Goal: Find contact information: Find contact information

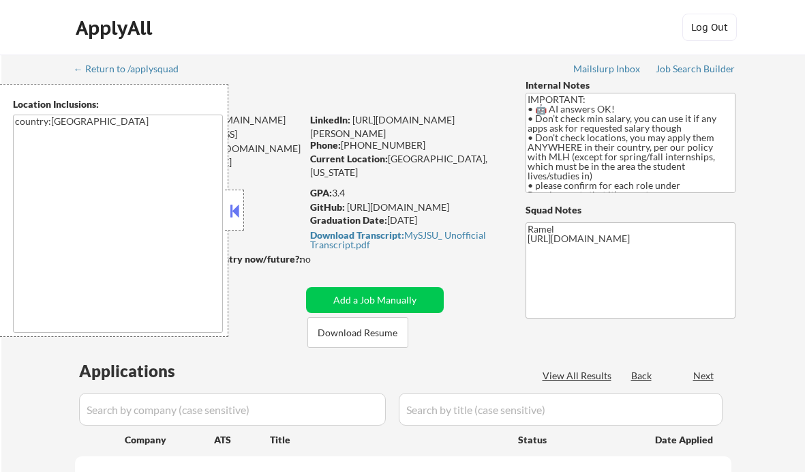
click at [231, 203] on button at bounding box center [234, 210] width 15 height 20
select select ""pending""
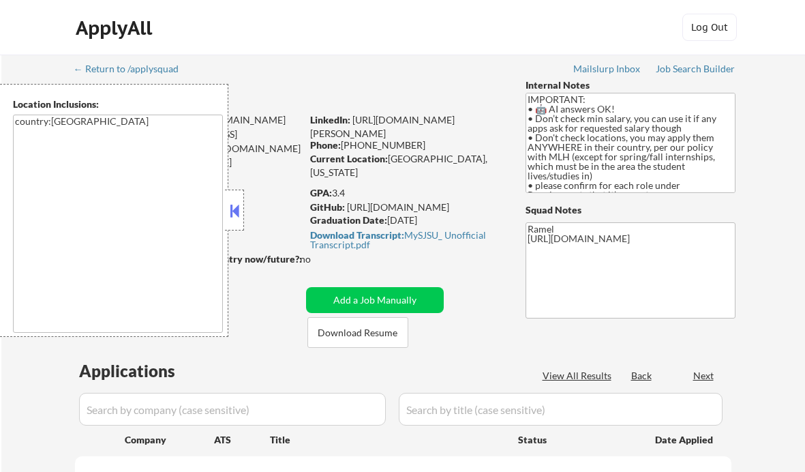
select select ""pending""
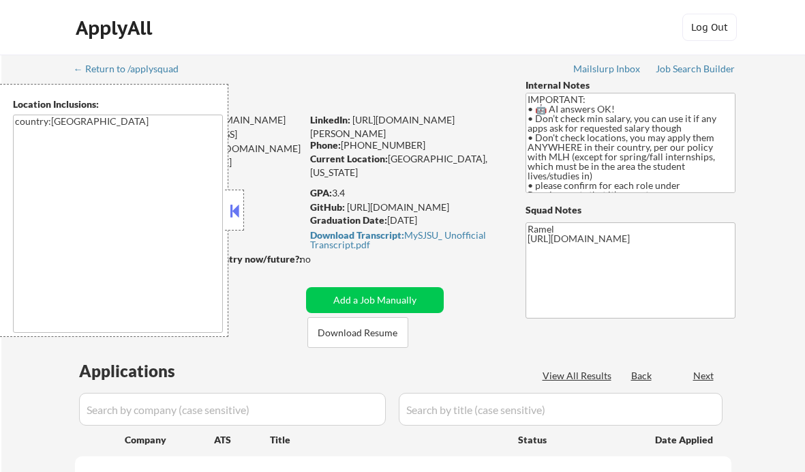
select select ""pending""
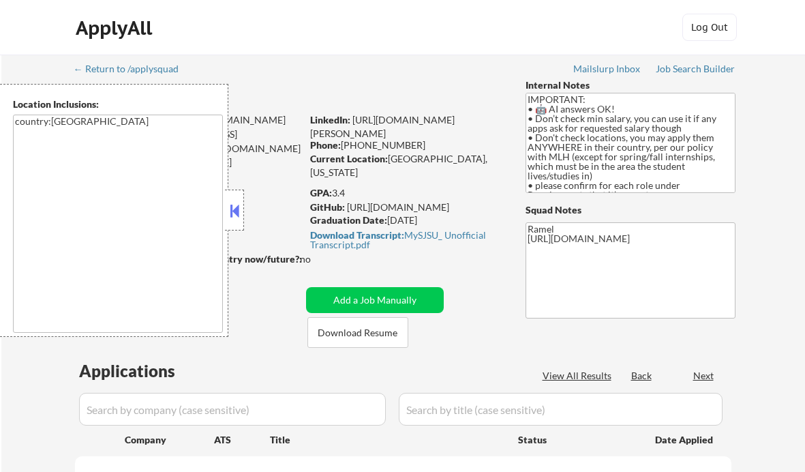
select select ""pending""
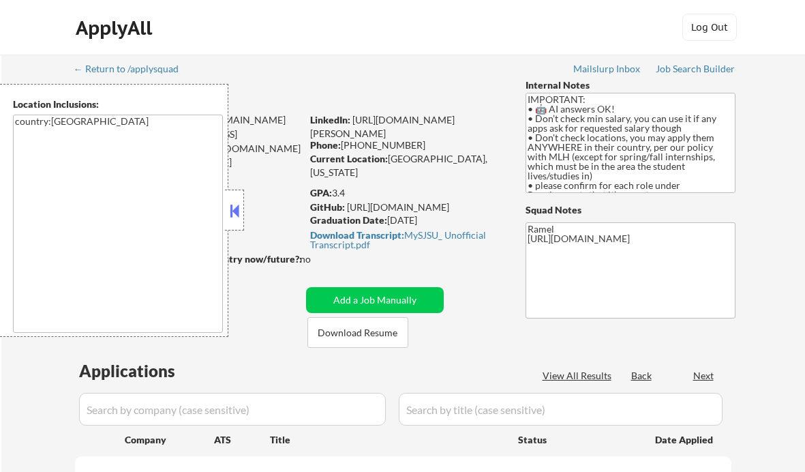
select select ""pending""
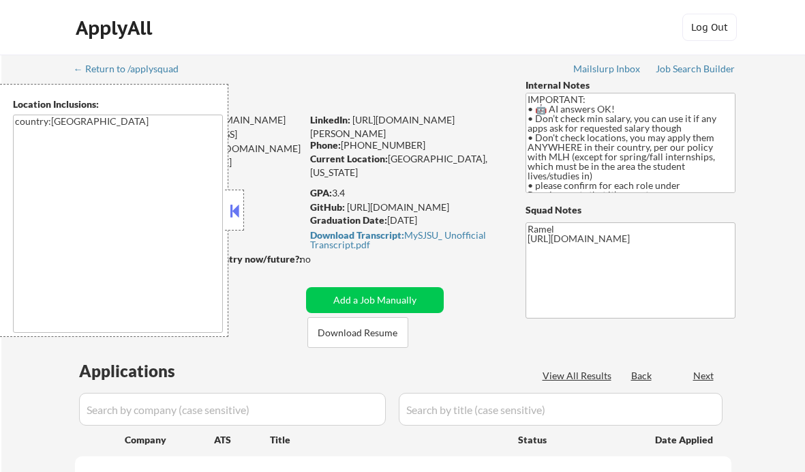
select select ""pending""
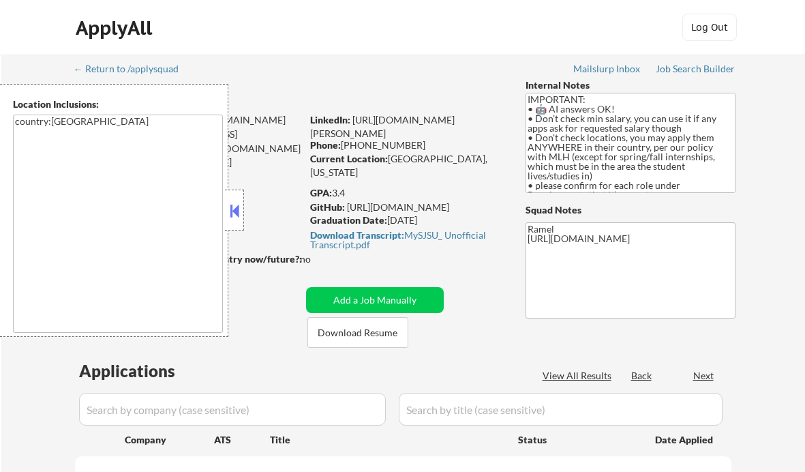
select select ""pending""
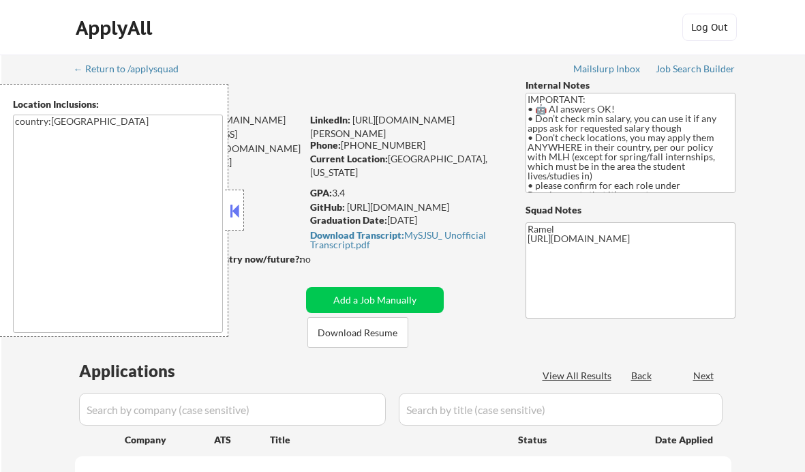
select select ""pending""
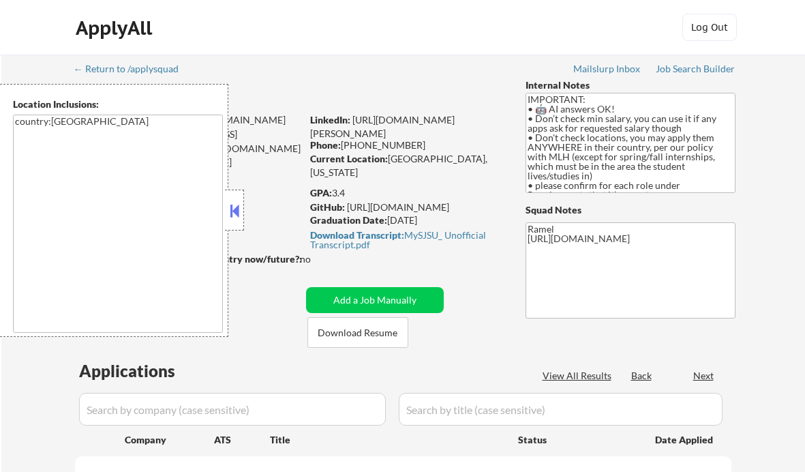
select select ""pending""
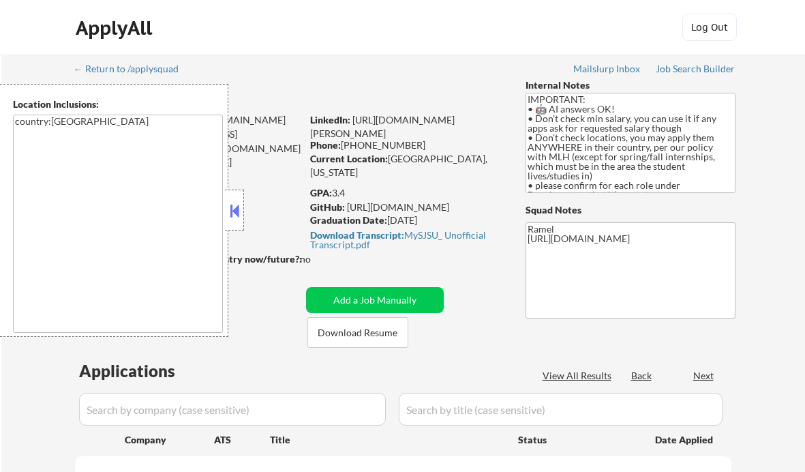
select select ""pending""
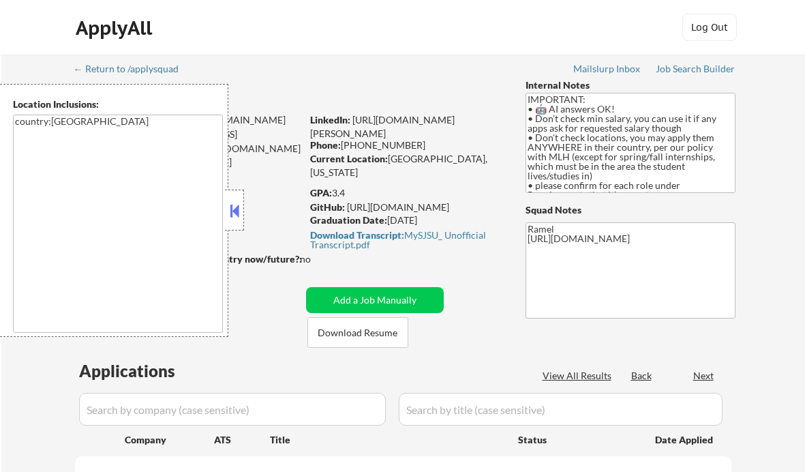
select select ""pending""
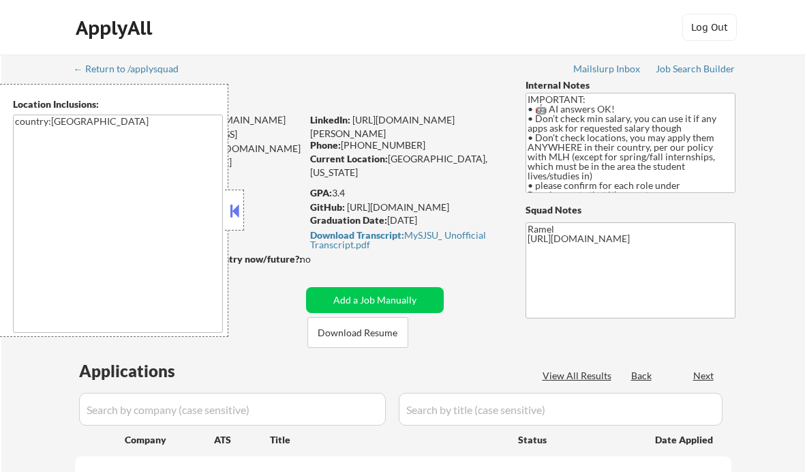
select select ""pending""
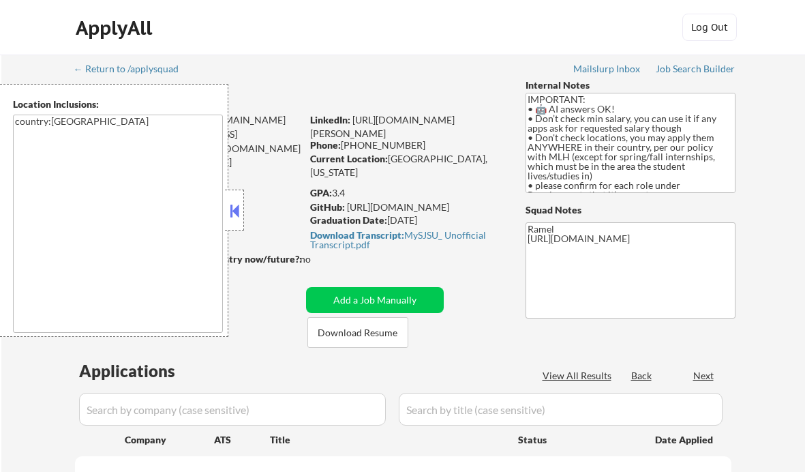
select select ""pending""
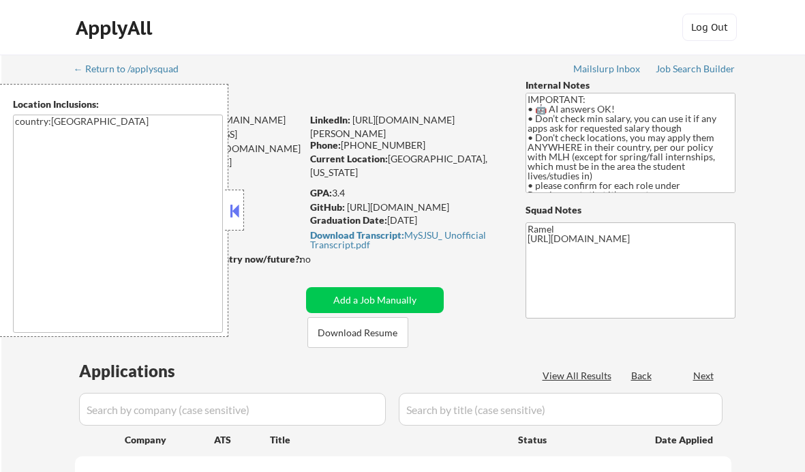
select select ""pending""
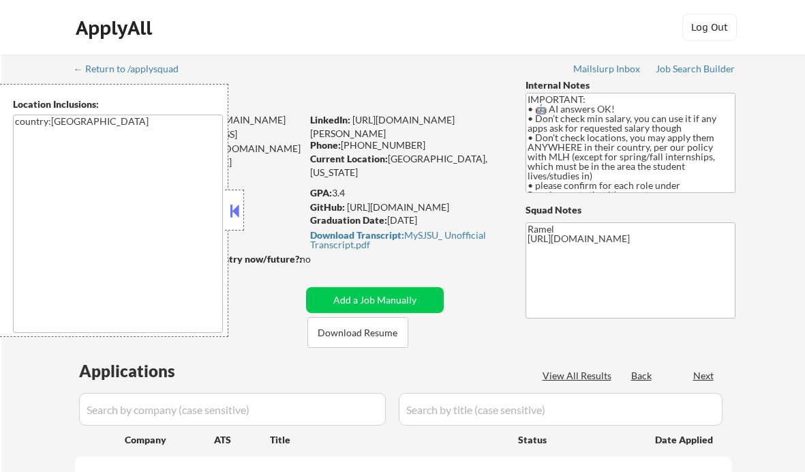
select select ""pending""
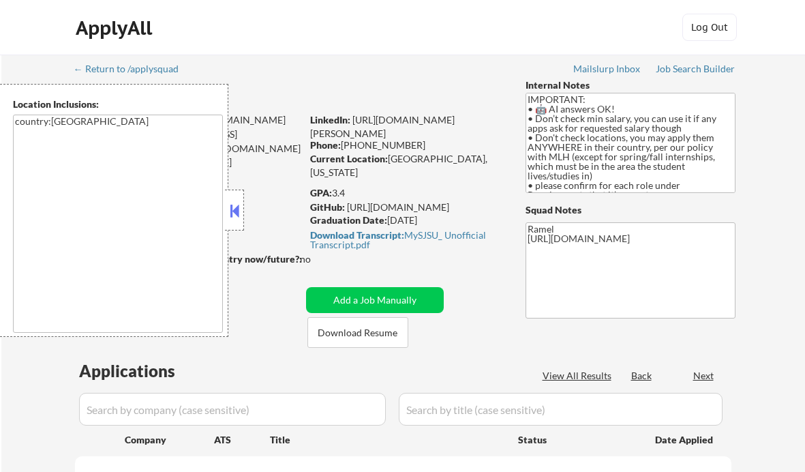
select select ""pending""
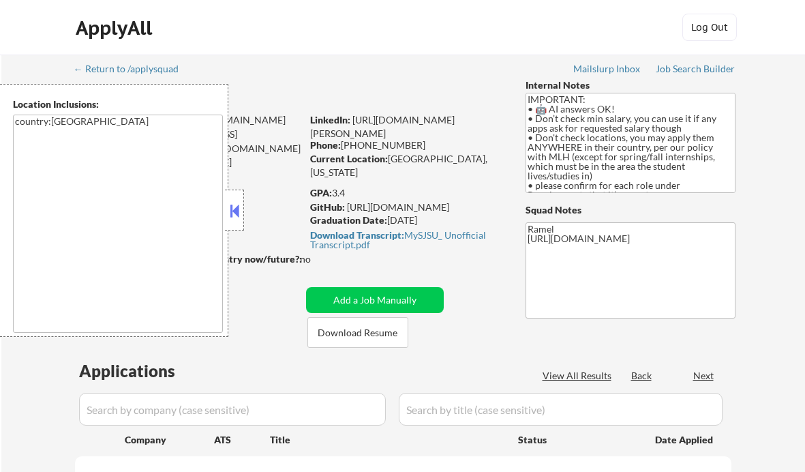
select select ""pending""
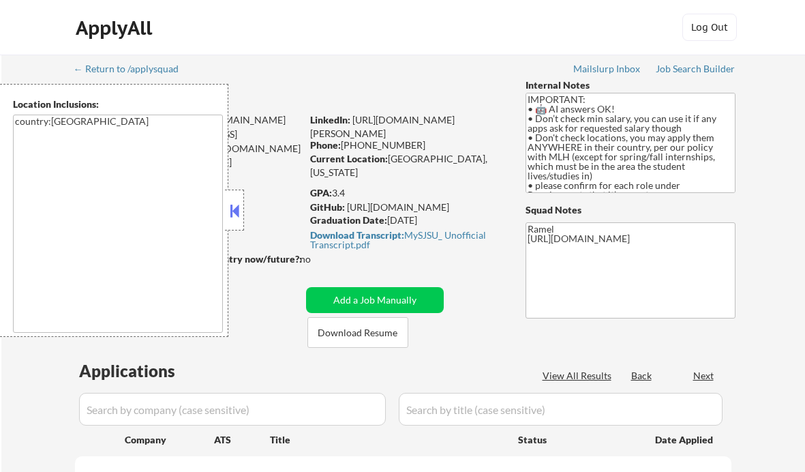
select select ""pending""
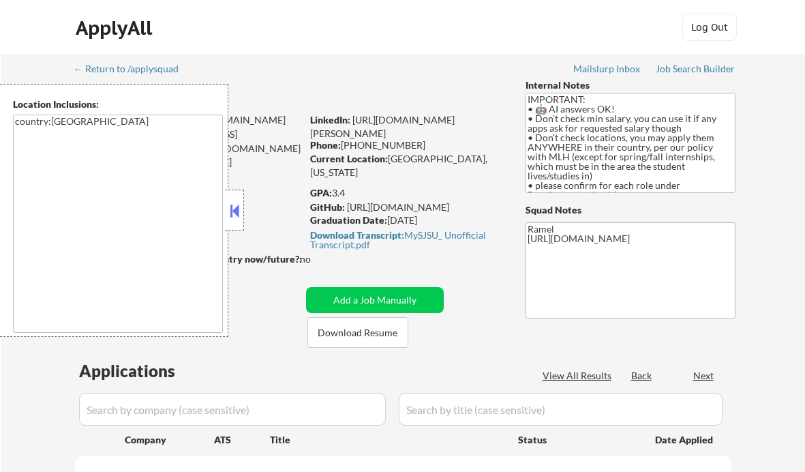
select select ""pending""
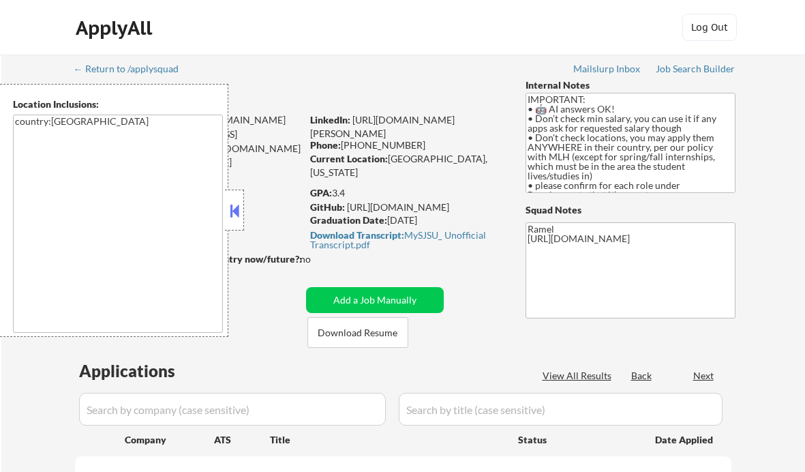
select select ""pending""
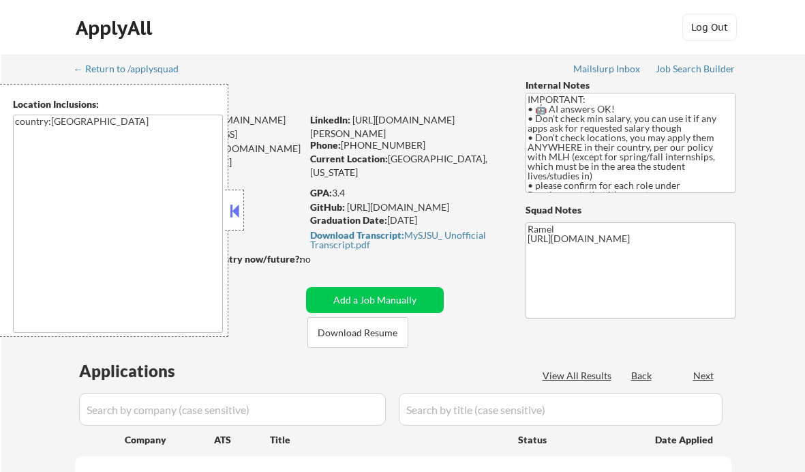
select select ""pending""
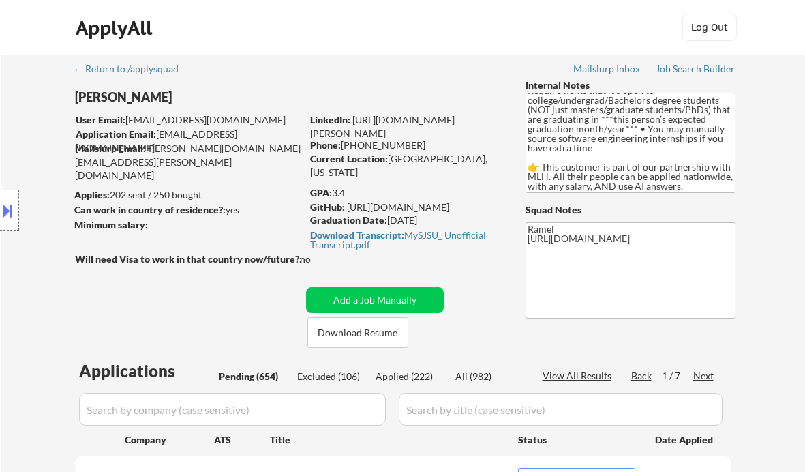
scroll to position [114, 0]
click at [425, 375] on div "Applied (222)" at bounding box center [410, 377] width 68 height 14
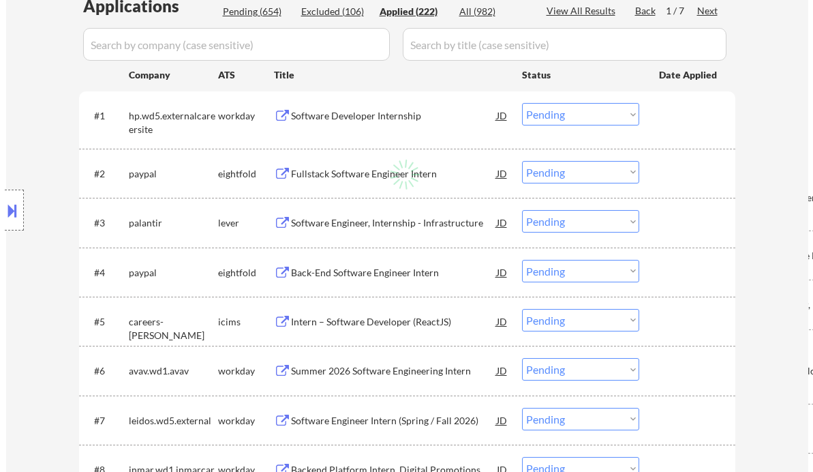
scroll to position [375, 0]
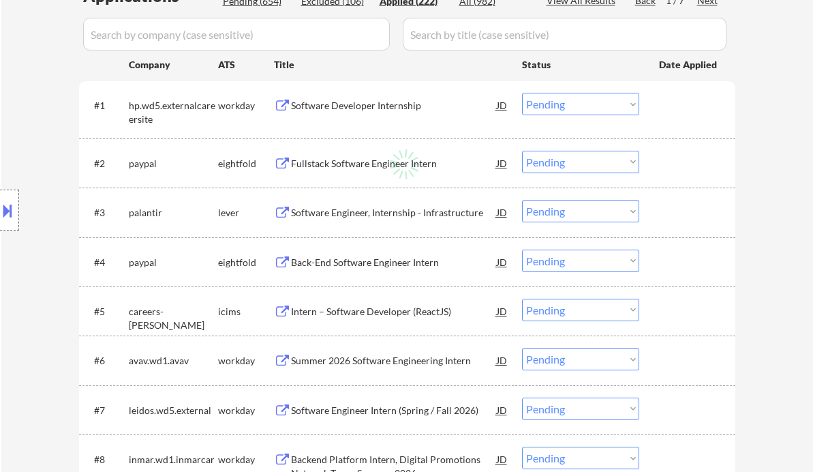
select select ""applied""
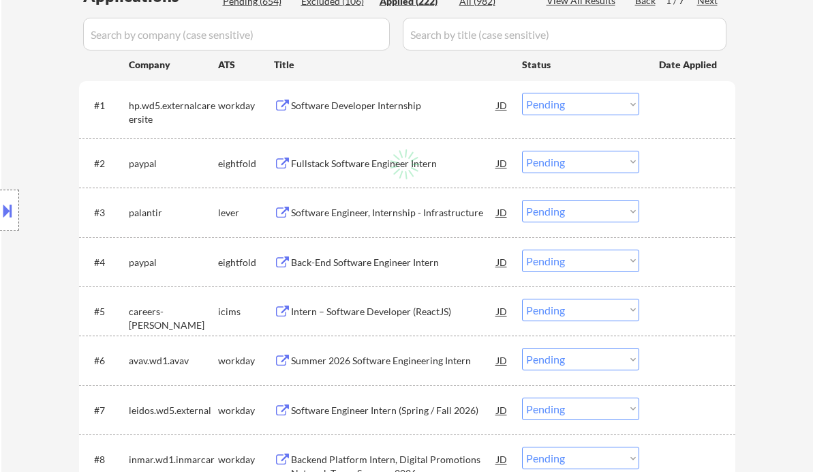
select select ""applied""
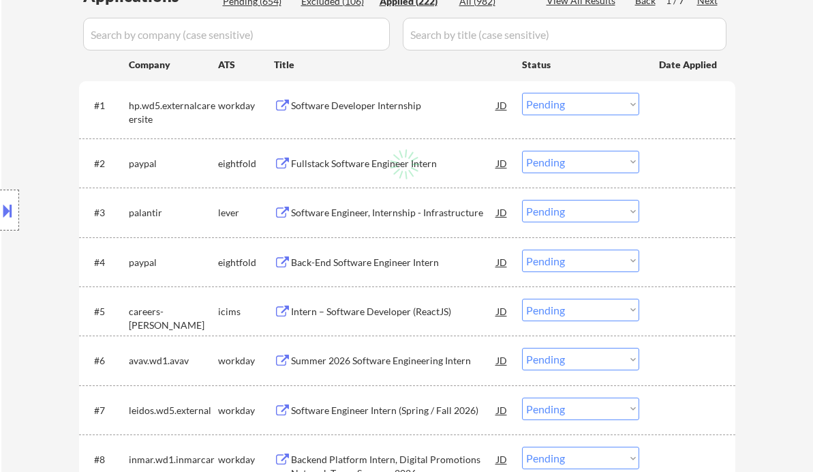
select select ""applied""
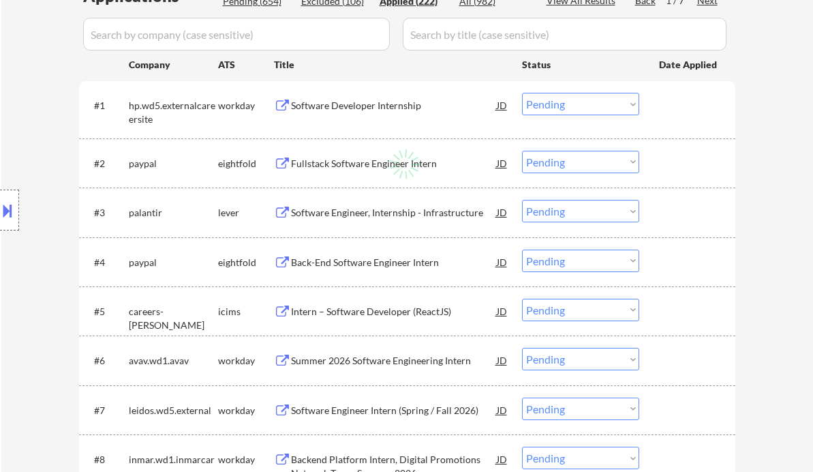
select select ""applied""
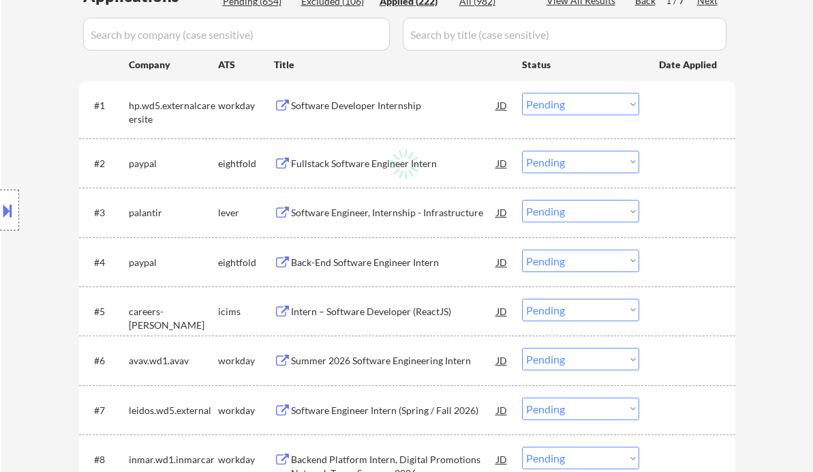
select select ""applied""
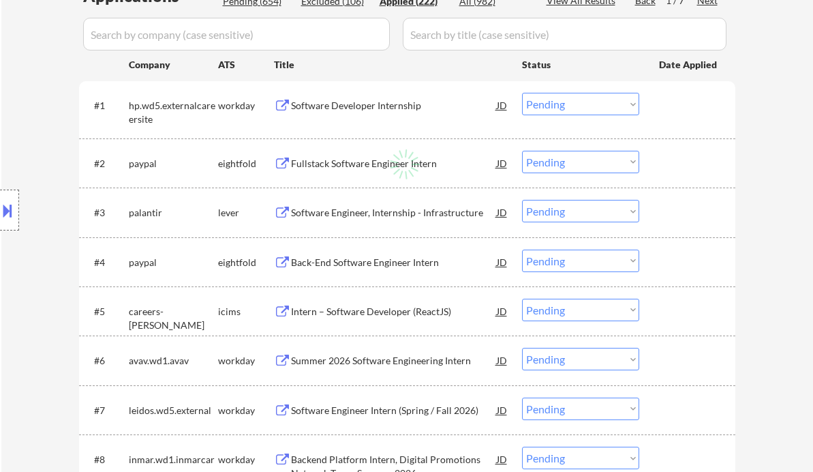
select select ""applied""
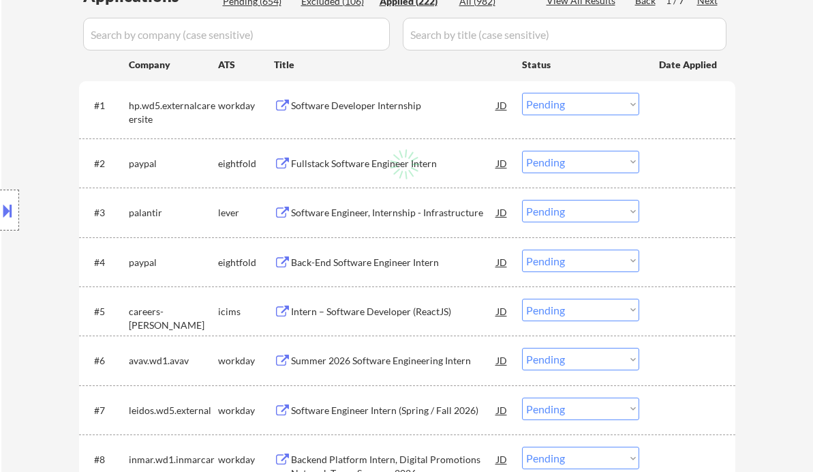
select select ""applied""
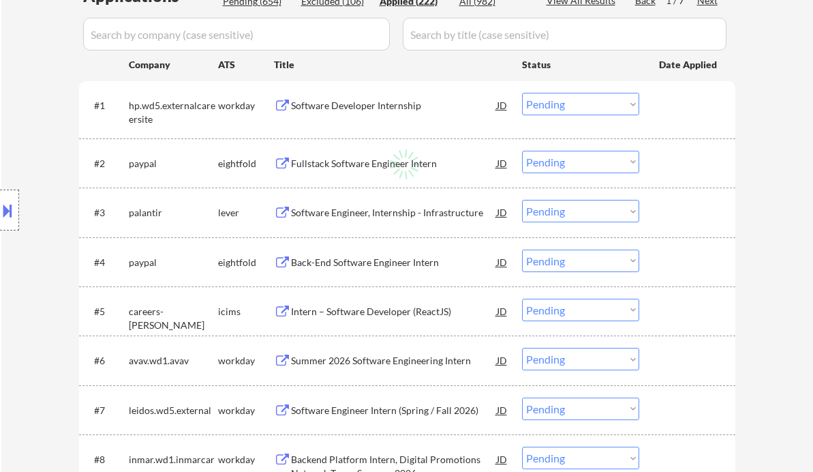
select select ""applied""
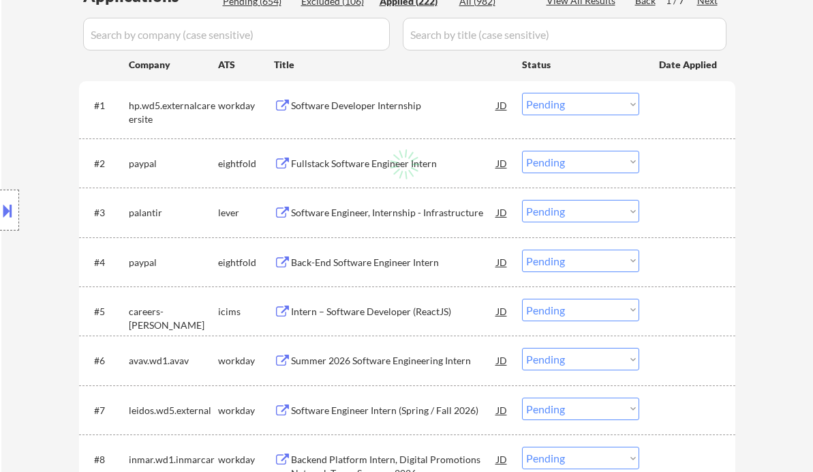
select select ""applied""
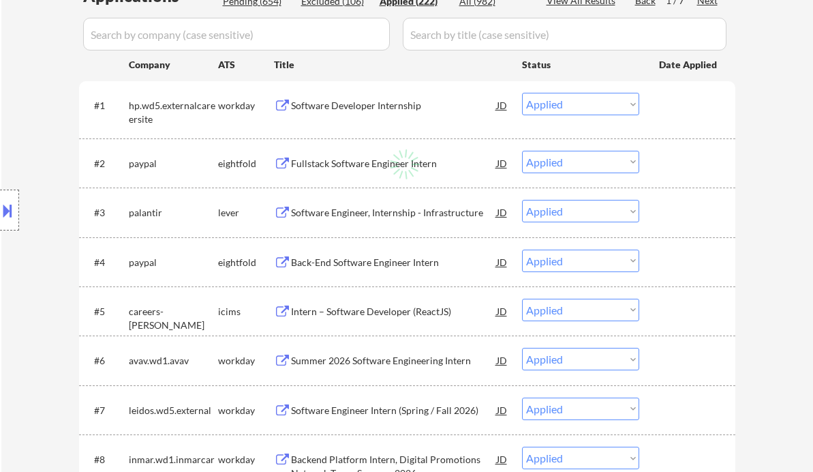
select select ""applied""
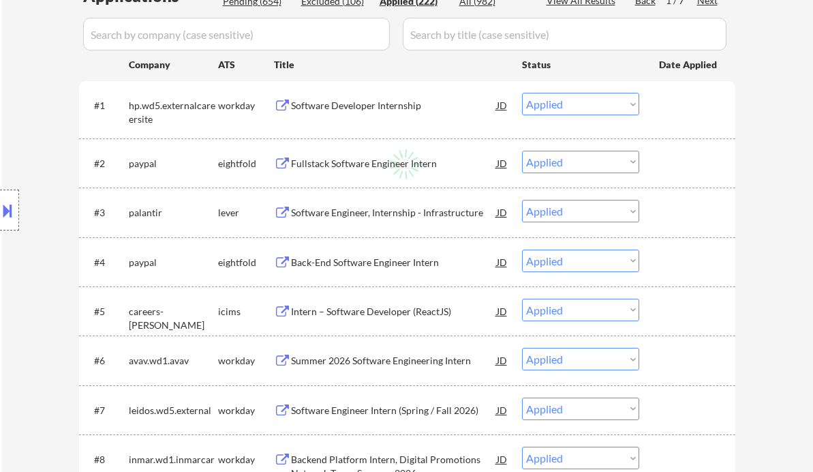
select select ""applied""
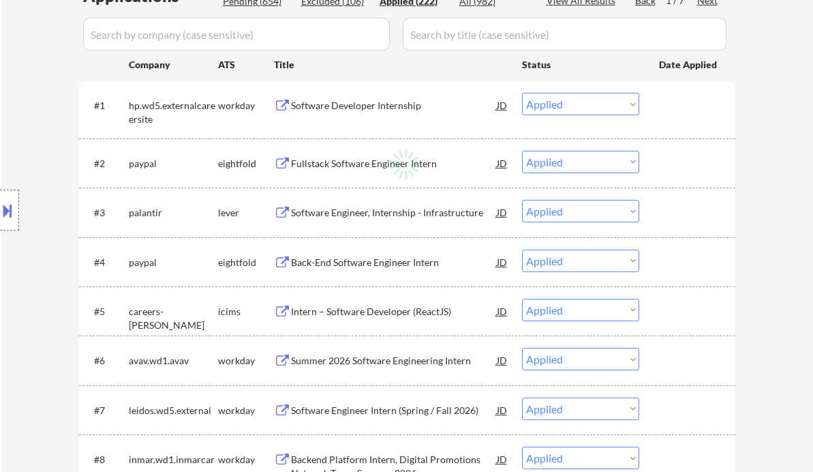
select select ""applied""
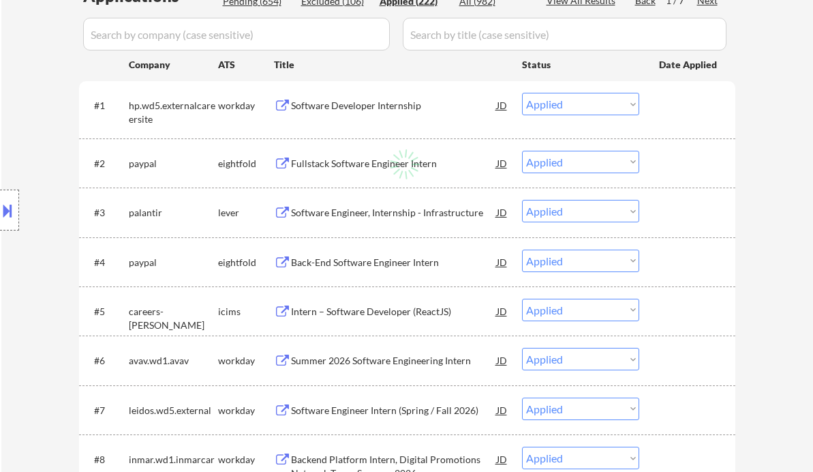
select select ""applied""
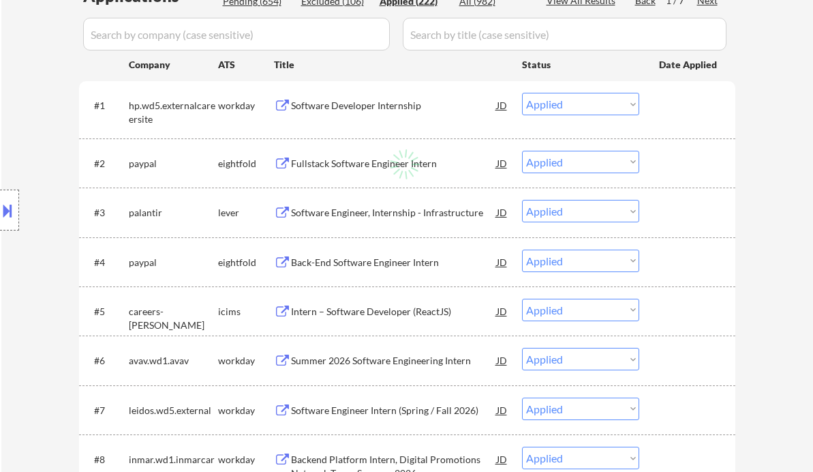
select select ""applied""
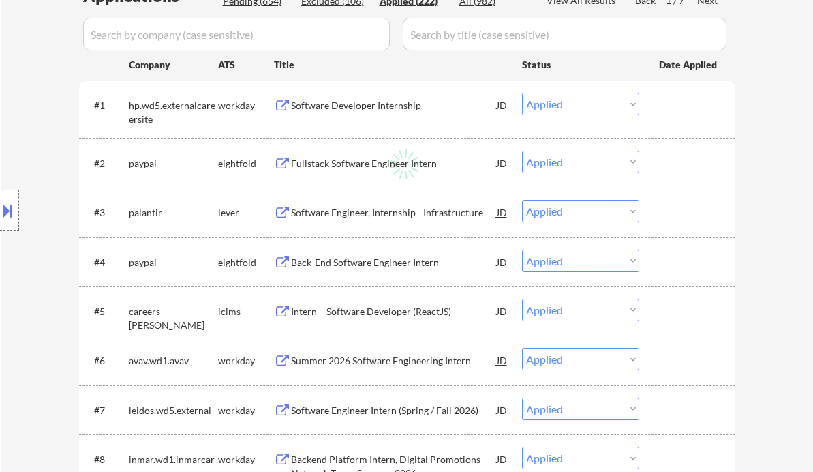
select select ""applied""
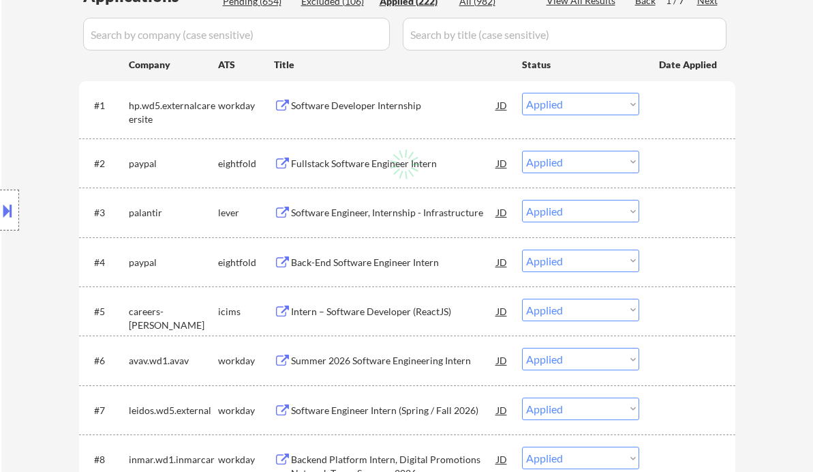
select select ""applied""
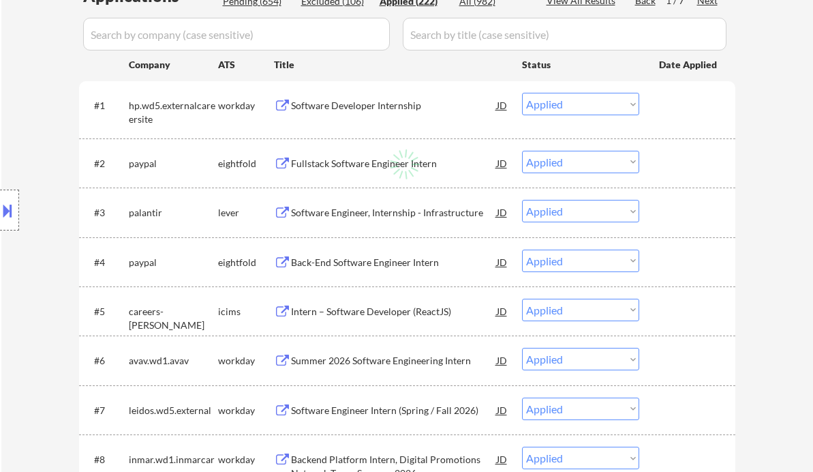
select select ""applied""
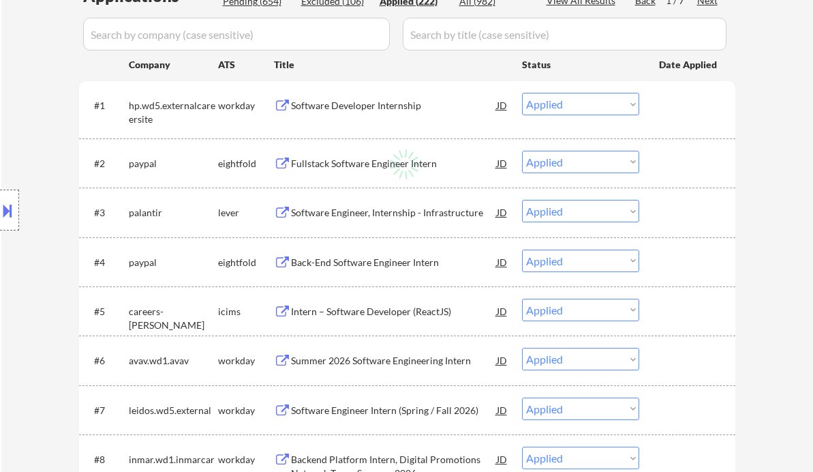
select select ""applied""
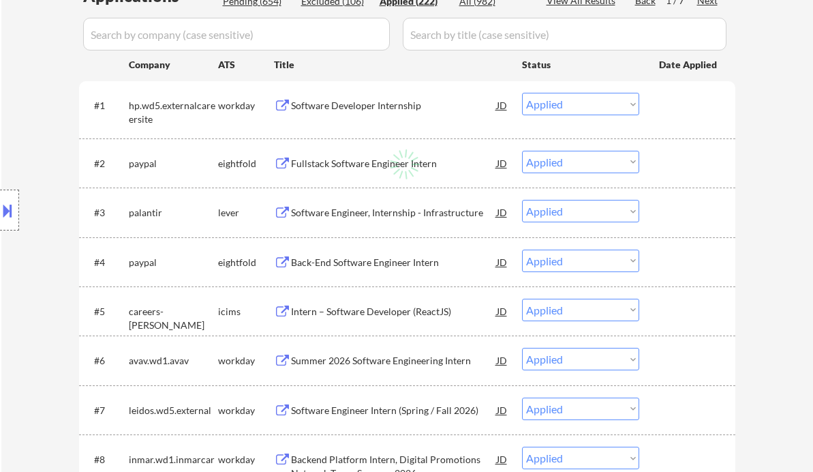
select select ""applied""
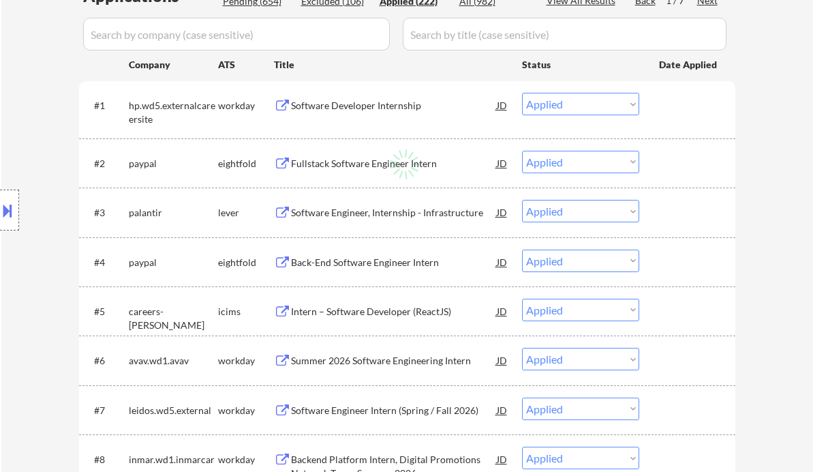
select select ""applied""
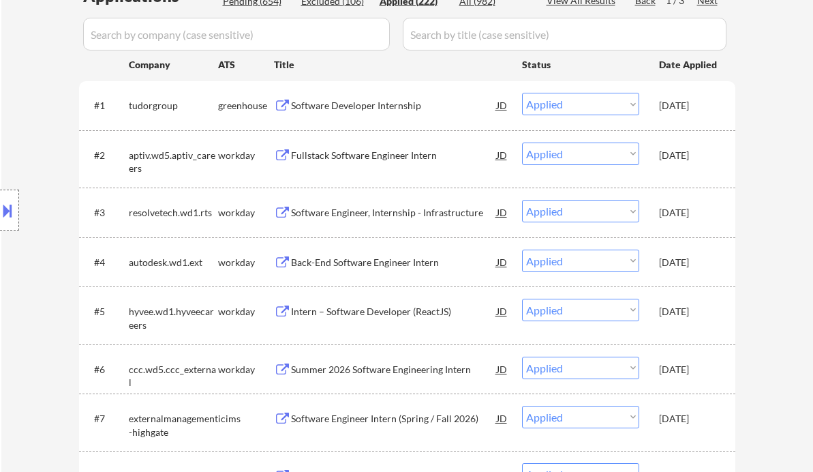
scroll to position [284, 0]
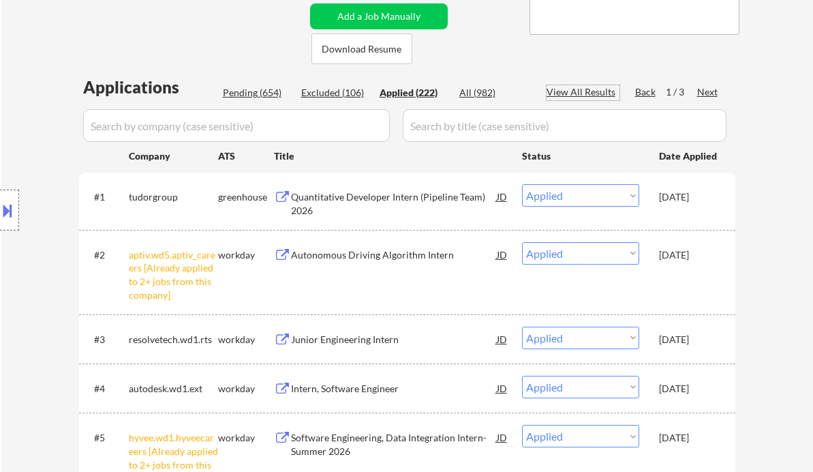
click at [598, 91] on div "View All Results" at bounding box center [583, 92] width 73 height 14
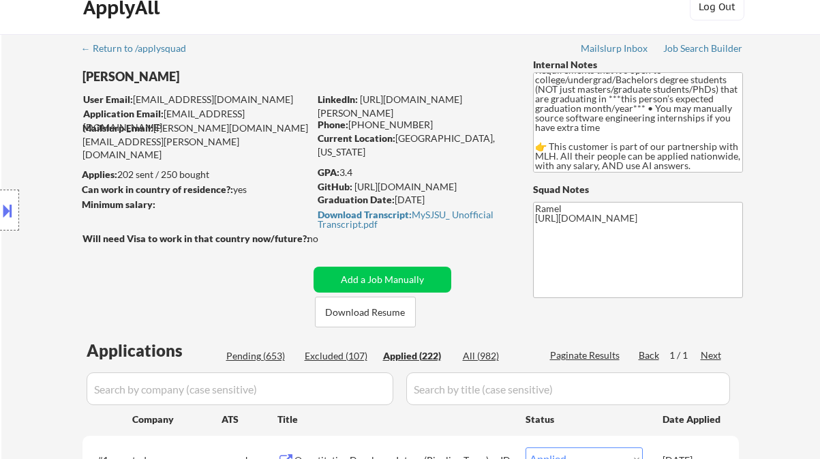
scroll to position [0, 0]
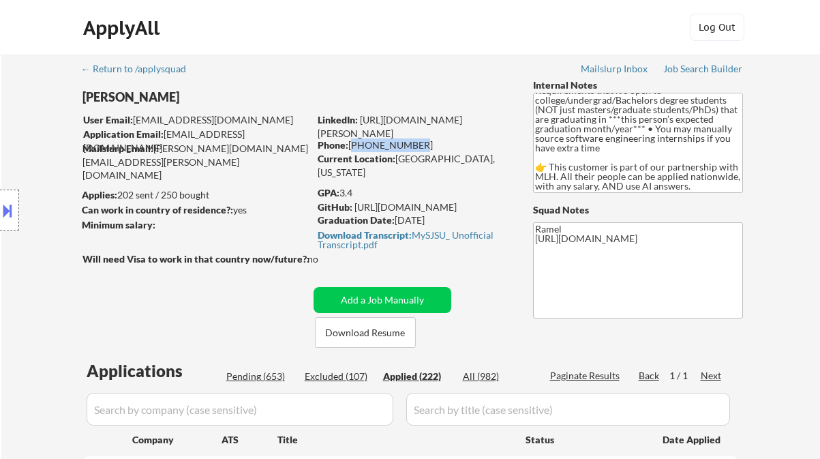
drag, startPoint x: 415, startPoint y: 149, endPoint x: 349, endPoint y: 147, distance: 65.5
click at [349, 147] on div "Phone: [PHONE_NUMBER]" at bounding box center [414, 145] width 193 height 14
copy div "[PHONE_NUMBER]"
drag, startPoint x: 397, startPoint y: 157, endPoint x: 460, endPoint y: 146, distance: 63.8
click at [479, 157] on div "Current Location: [GEOGRAPHIC_DATA], [US_STATE]" at bounding box center [414, 165] width 193 height 27
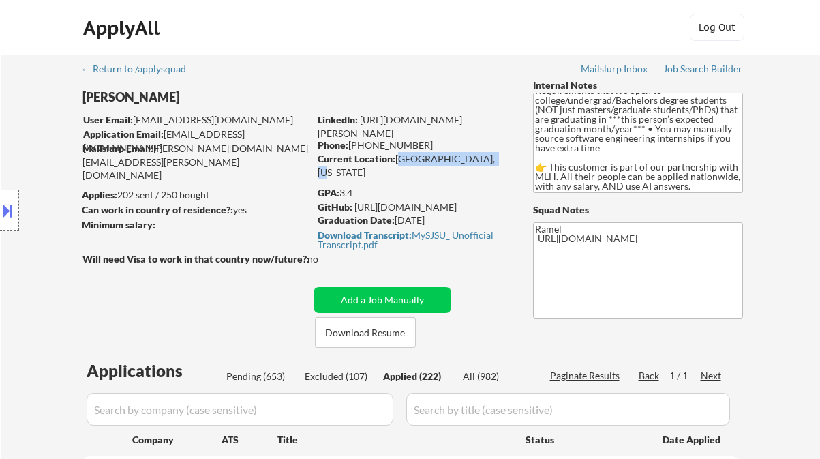
copy div "[GEOGRAPHIC_DATA], [US_STATE]"
drag, startPoint x: 410, startPoint y: 141, endPoint x: 350, endPoint y: 141, distance: 60.0
click at [350, 141] on div "Phone: [PHONE_NUMBER]" at bounding box center [414, 145] width 193 height 14
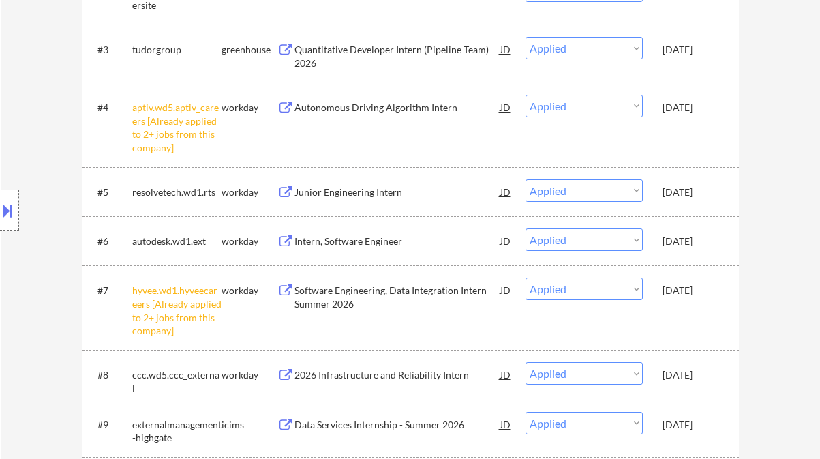
scroll to position [524, 0]
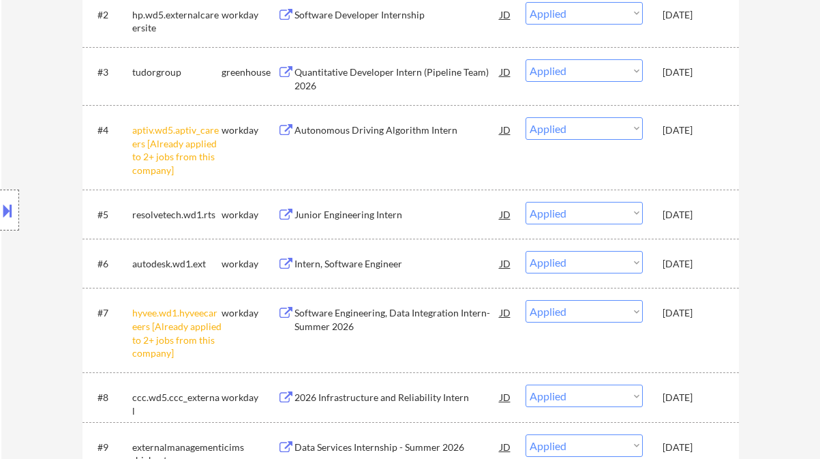
drag, startPoint x: 59, startPoint y: 150, endPoint x: 112, endPoint y: 182, distance: 62.1
click at [59, 150] on div "Location Inclusions: country:[GEOGRAPHIC_DATA]" at bounding box center [122, 210] width 244 height 253
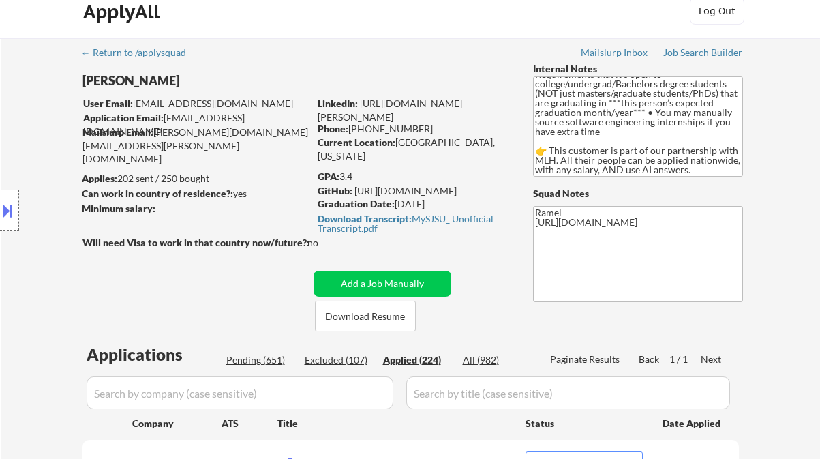
scroll to position [0, 0]
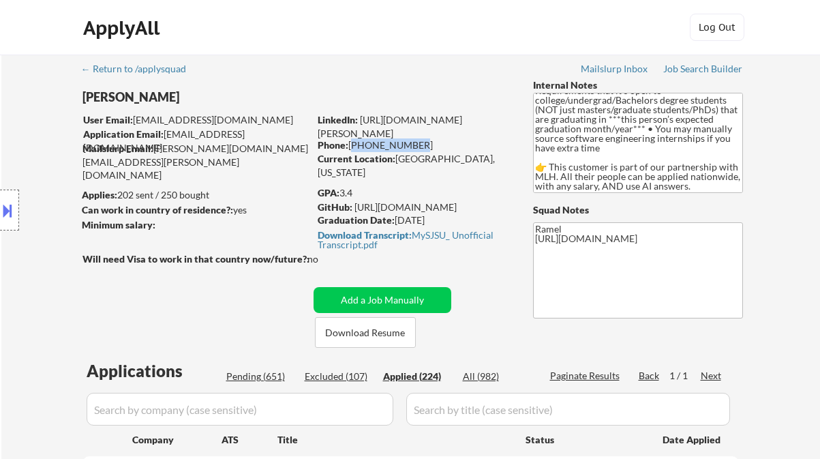
drag, startPoint x: 390, startPoint y: 138, endPoint x: 340, endPoint y: 123, distance: 52.2
click at [352, 147] on div "Phone: [PHONE_NUMBER]" at bounding box center [414, 145] width 193 height 14
copy div "[PHONE_NUMBER]"
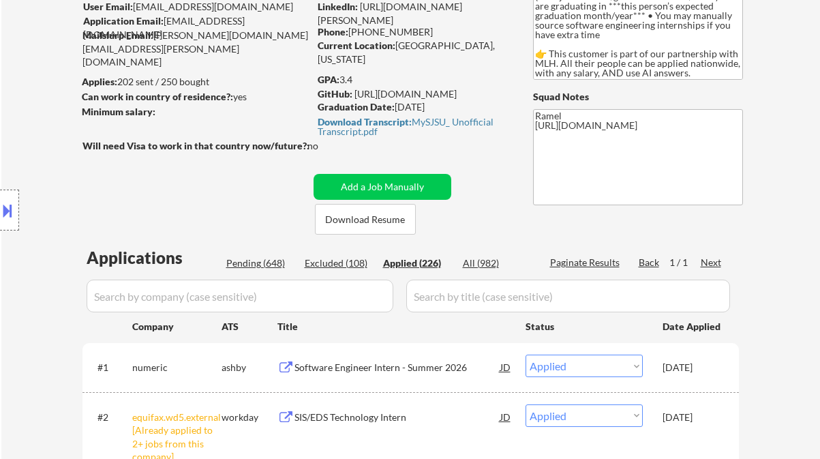
scroll to position [91, 0]
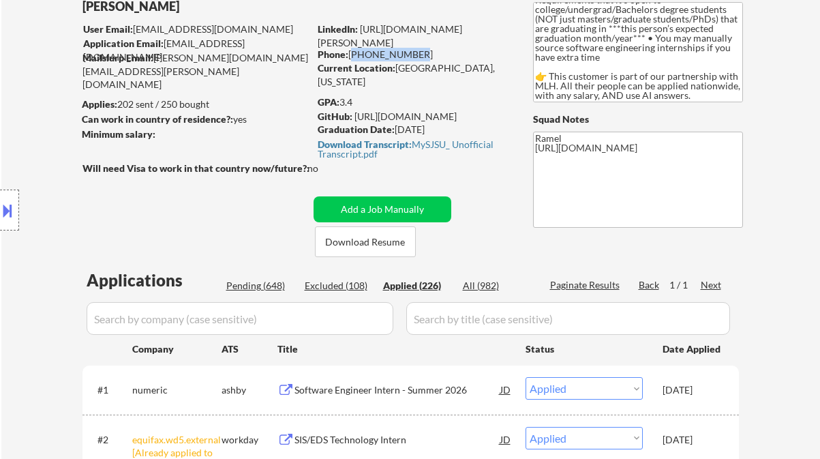
drag, startPoint x: 413, startPoint y: 56, endPoint x: 352, endPoint y: 51, distance: 61.5
click at [352, 51] on div "Phone: [PHONE_NUMBER]" at bounding box center [414, 55] width 193 height 14
copy div "[PHONE_NUMBER]"
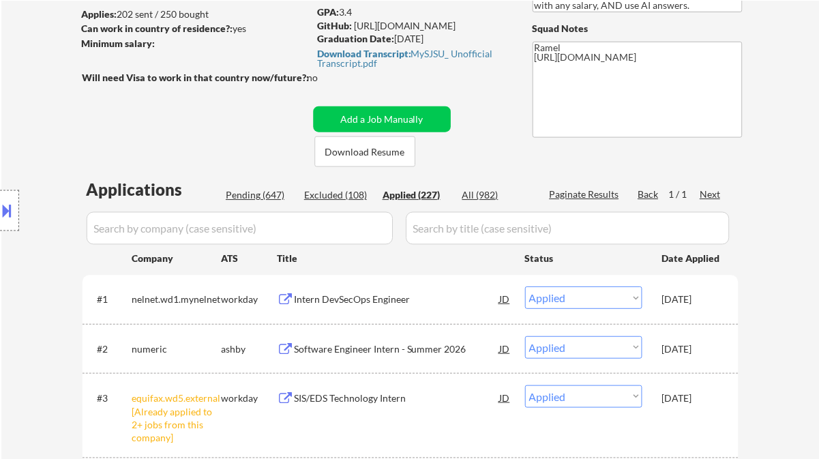
scroll to position [0, 0]
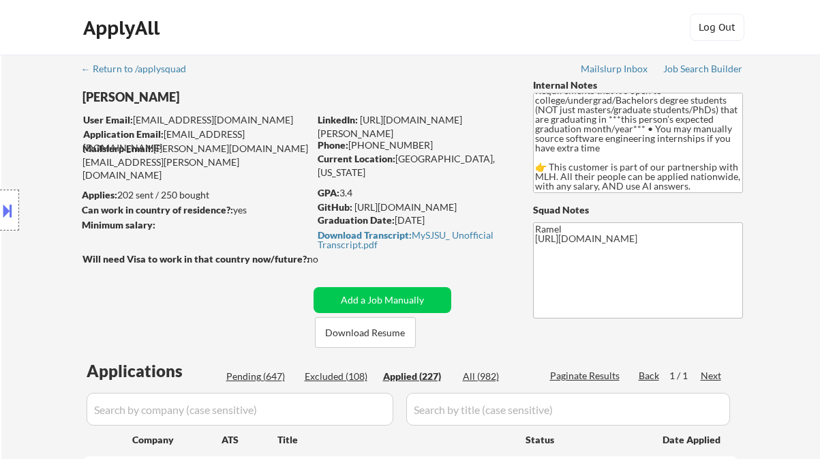
click at [55, 261] on div "Location Inclusions: country:[GEOGRAPHIC_DATA]" at bounding box center [122, 210] width 244 height 253
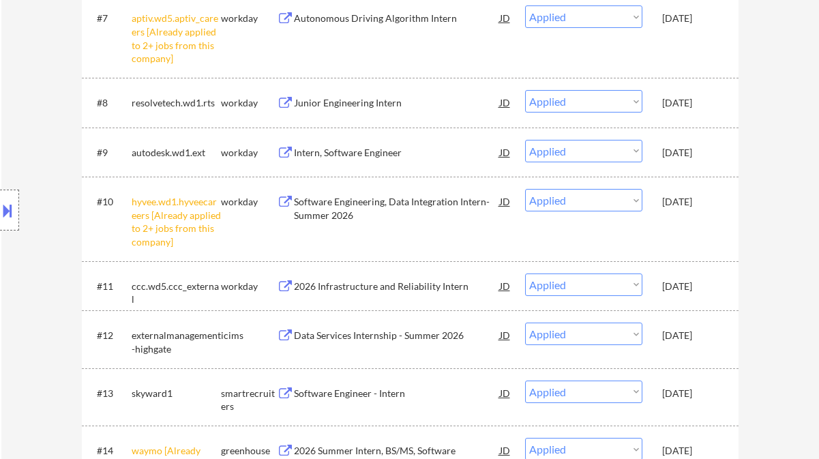
scroll to position [2799, 0]
